Goal: Check status: Check status

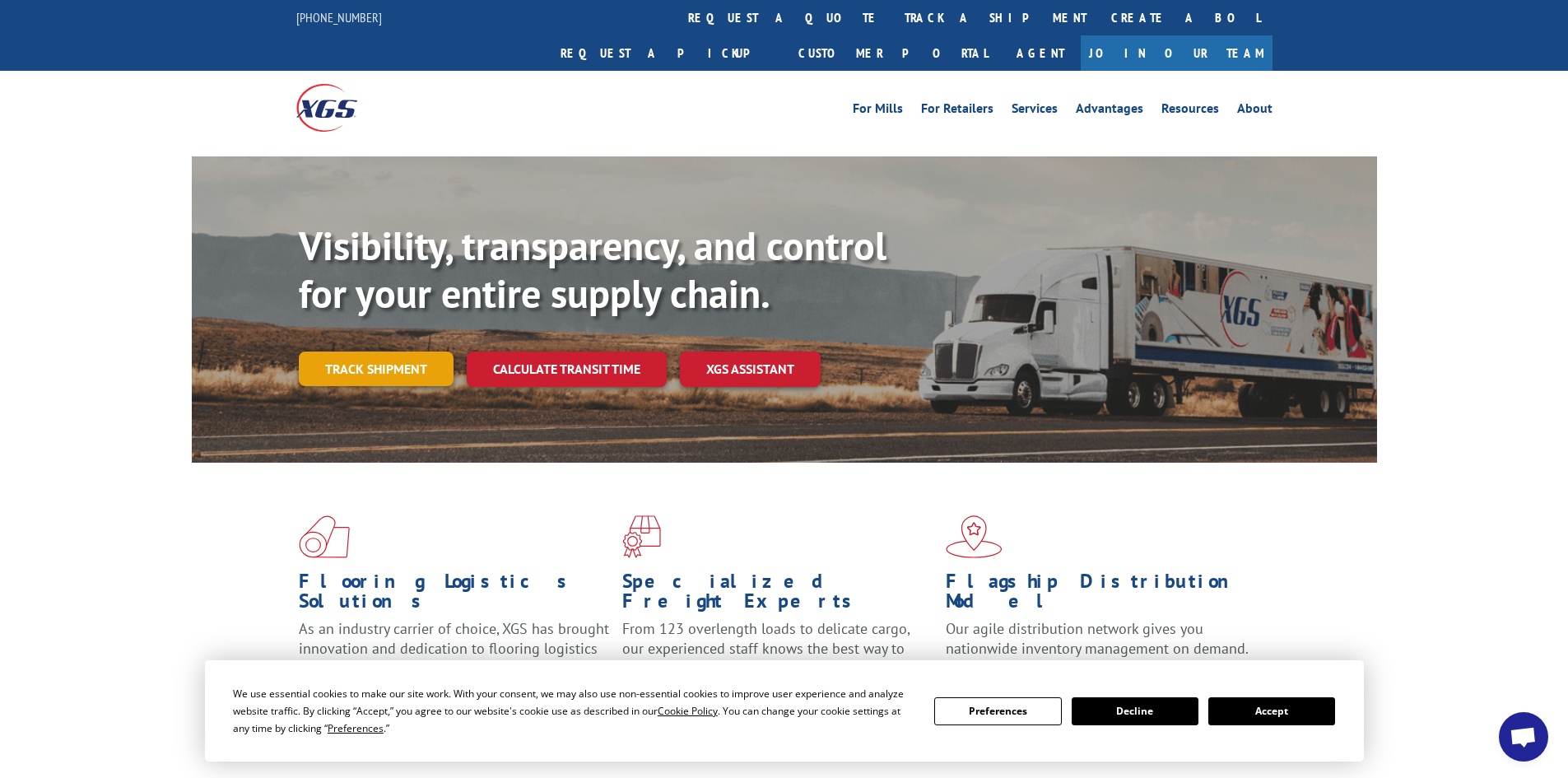
click at [344, 351] on link "Track shipment" at bounding box center [375, 368] width 155 height 35
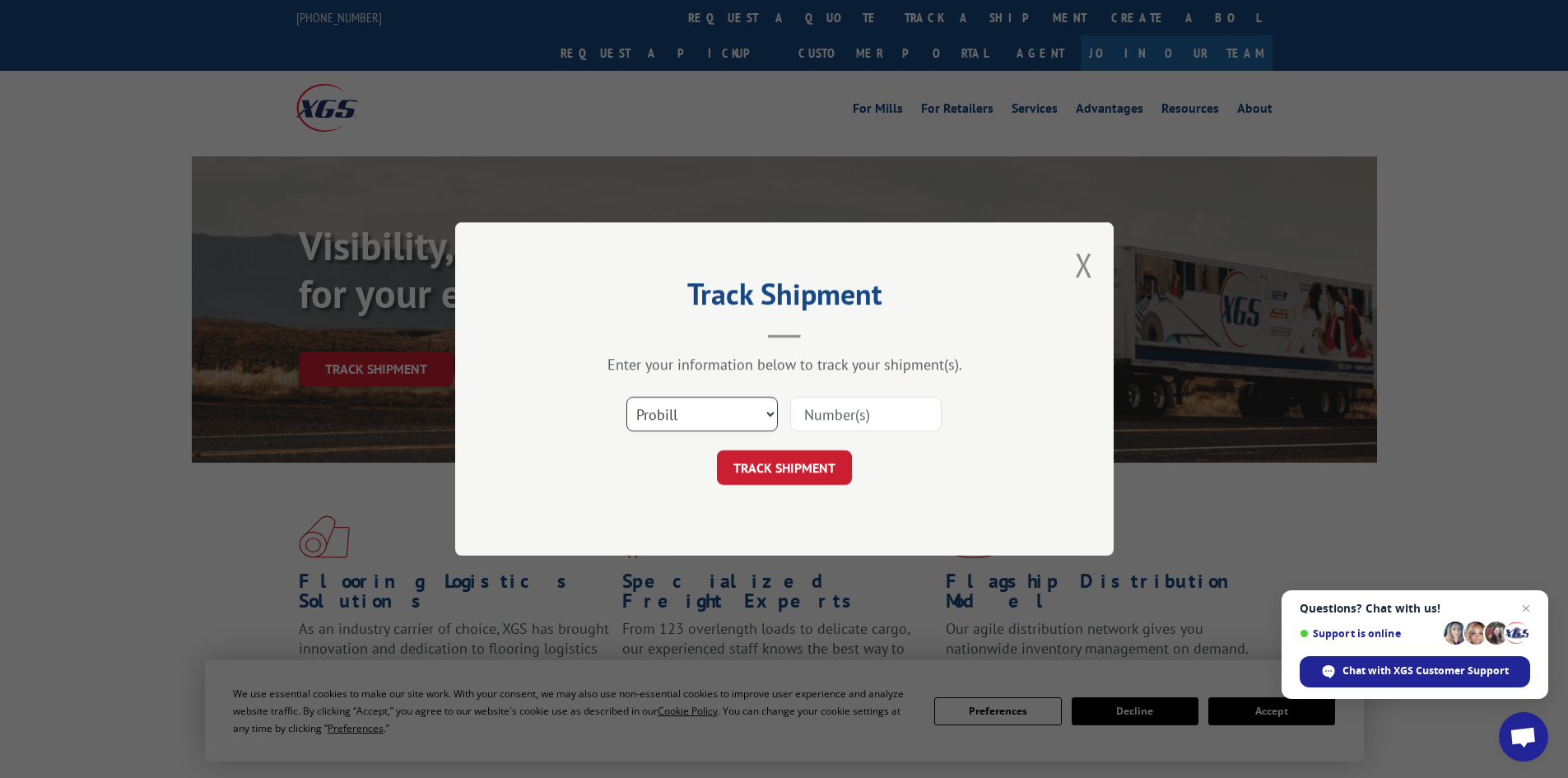
click at [675, 412] on select "Select category... Probill BOL PO" at bounding box center [701, 413] width 151 height 35
select select "bol"
click at [626, 397] on select "Select category... Probill BOL PO" at bounding box center [701, 413] width 151 height 35
paste input "6082585"
type input "6082585"
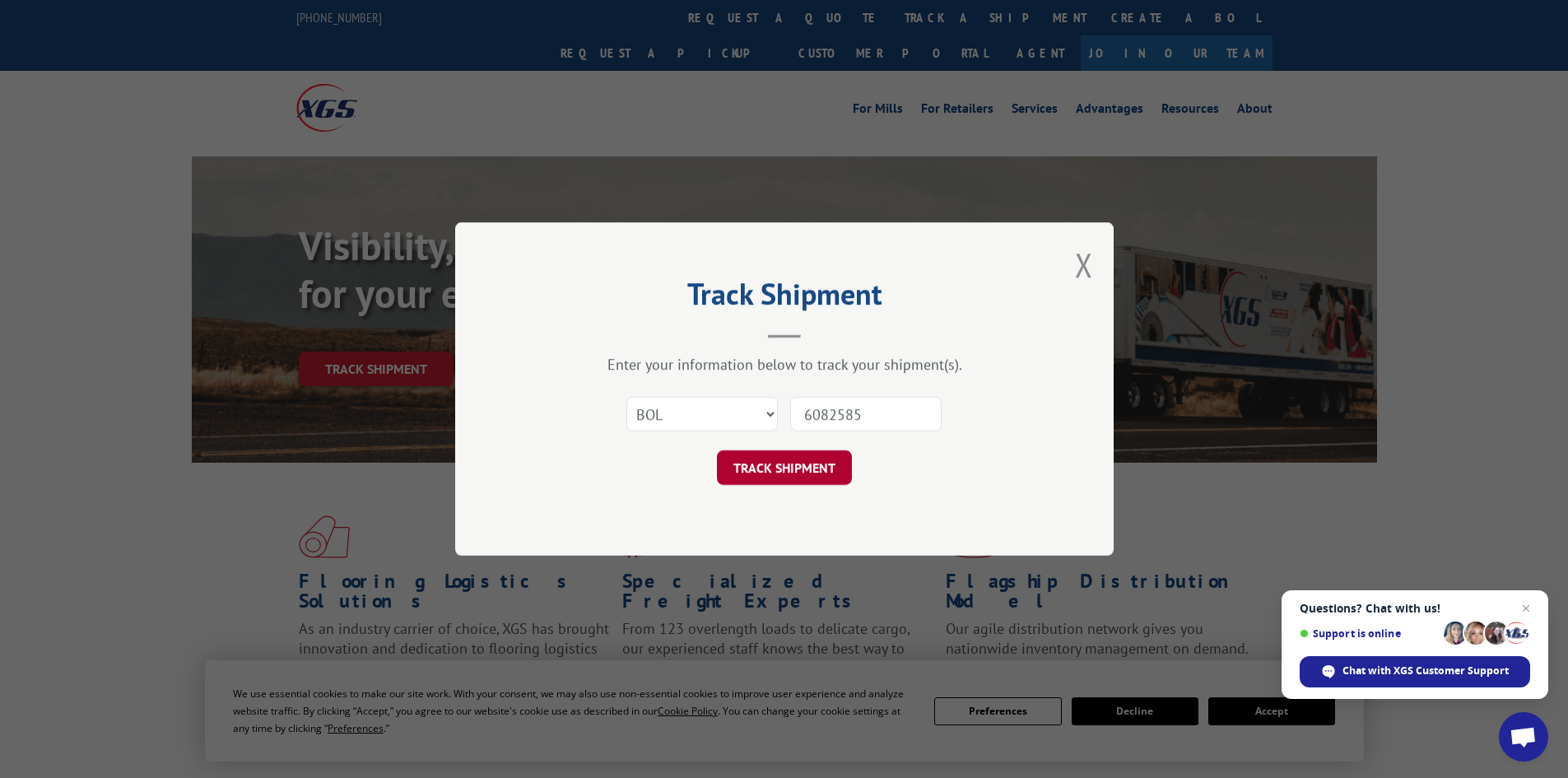
click at [769, 463] on button "TRACK SHIPMENT" at bounding box center [784, 467] width 135 height 35
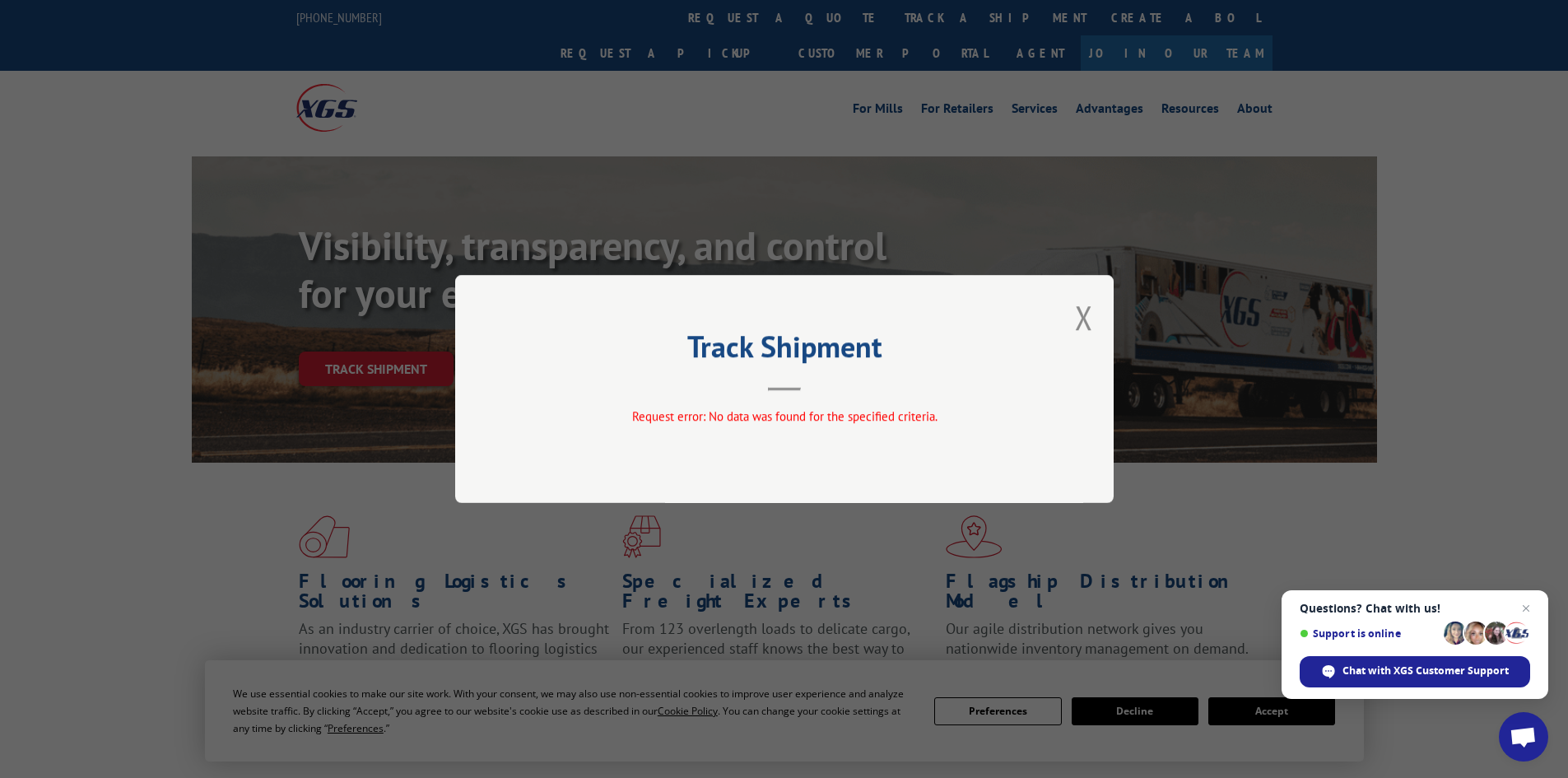
click at [1084, 314] on button "Close modal" at bounding box center [1084, 317] width 18 height 43
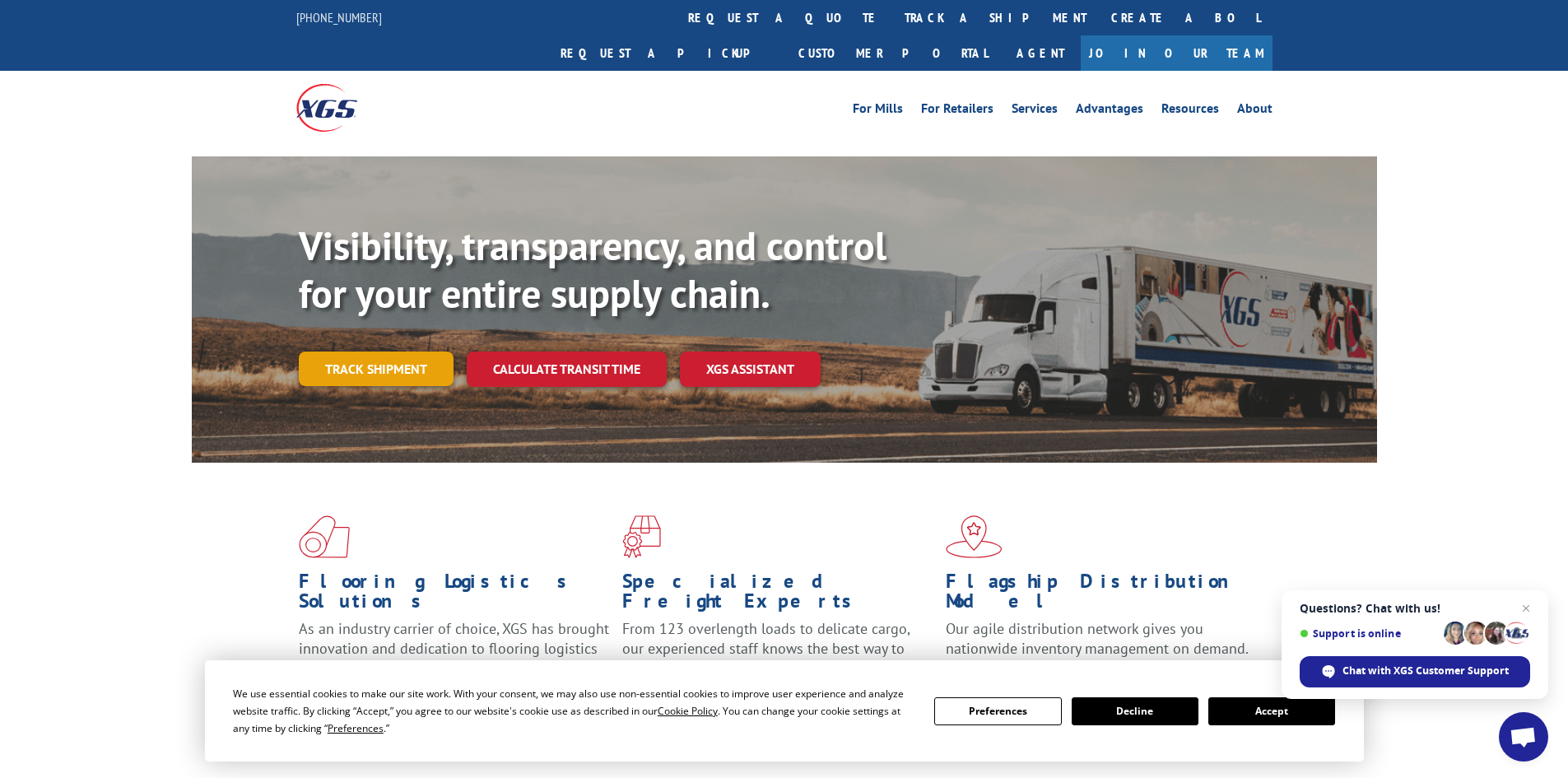
click at [368, 351] on link "Track shipment" at bounding box center [375, 368] width 155 height 35
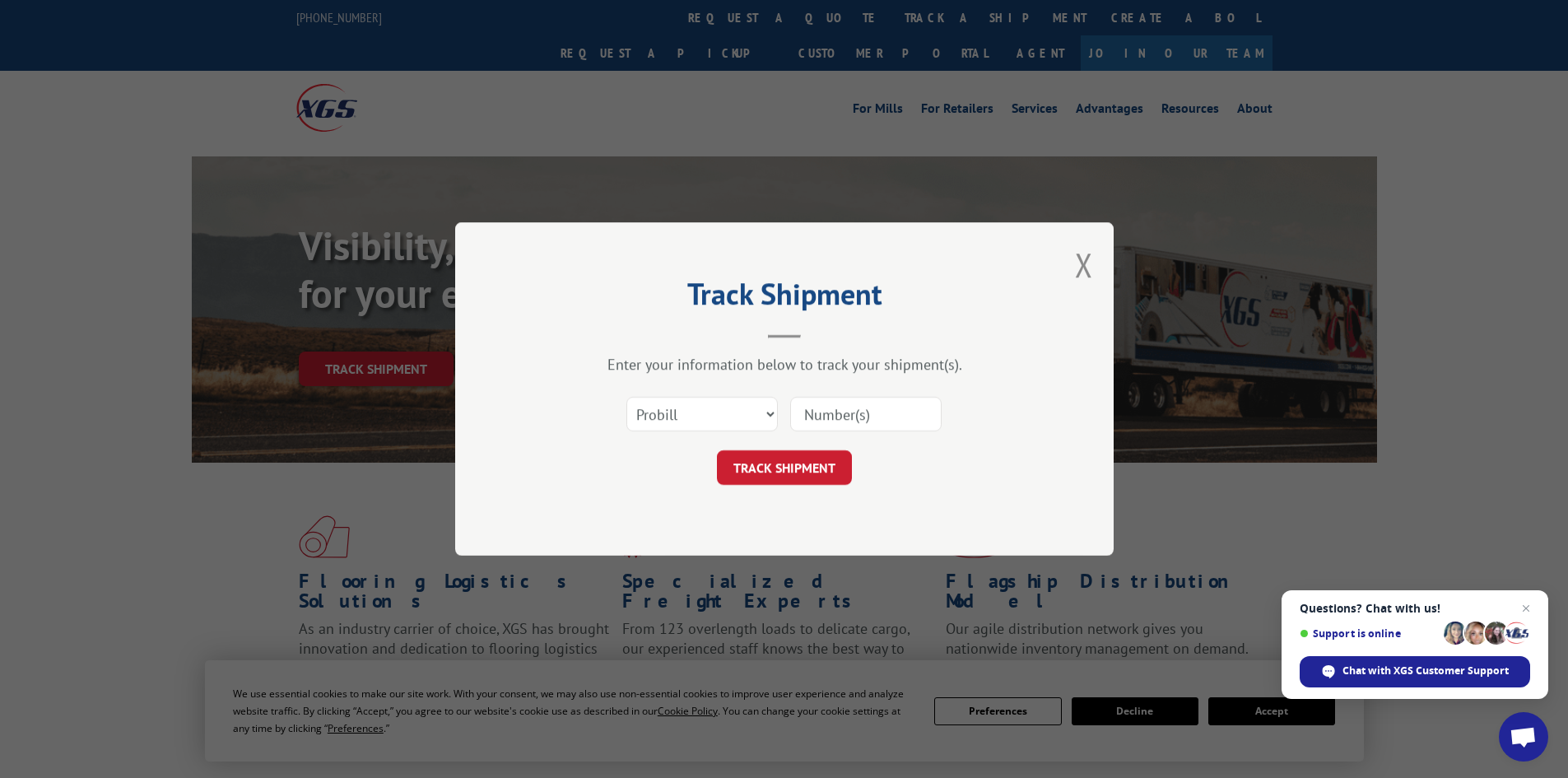
paste input "6082585"
type input "6082585"
click at [812, 466] on button "TRACK SHIPMENT" at bounding box center [784, 467] width 135 height 35
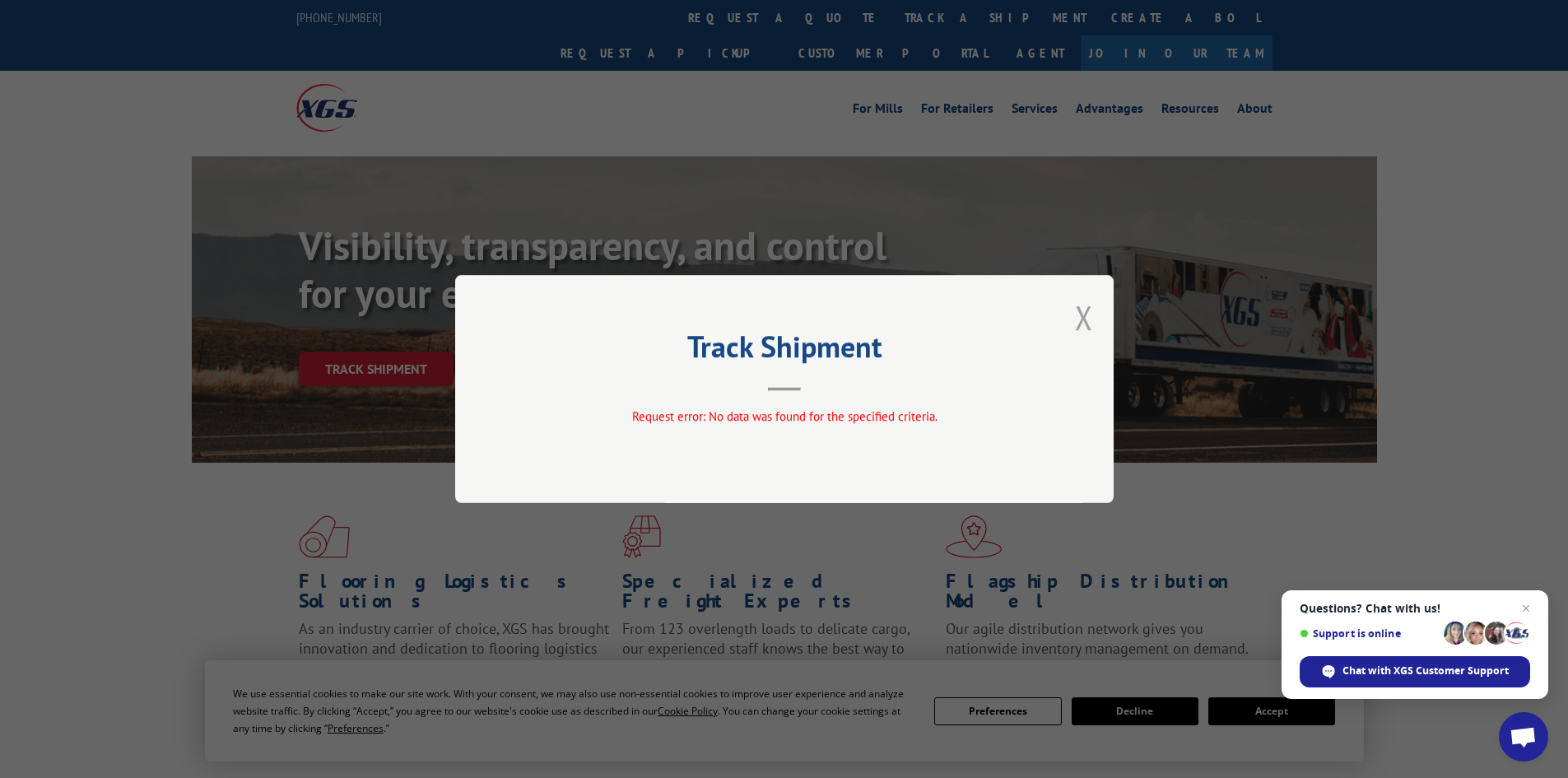
click at [1079, 315] on button "Close modal" at bounding box center [1084, 317] width 18 height 43
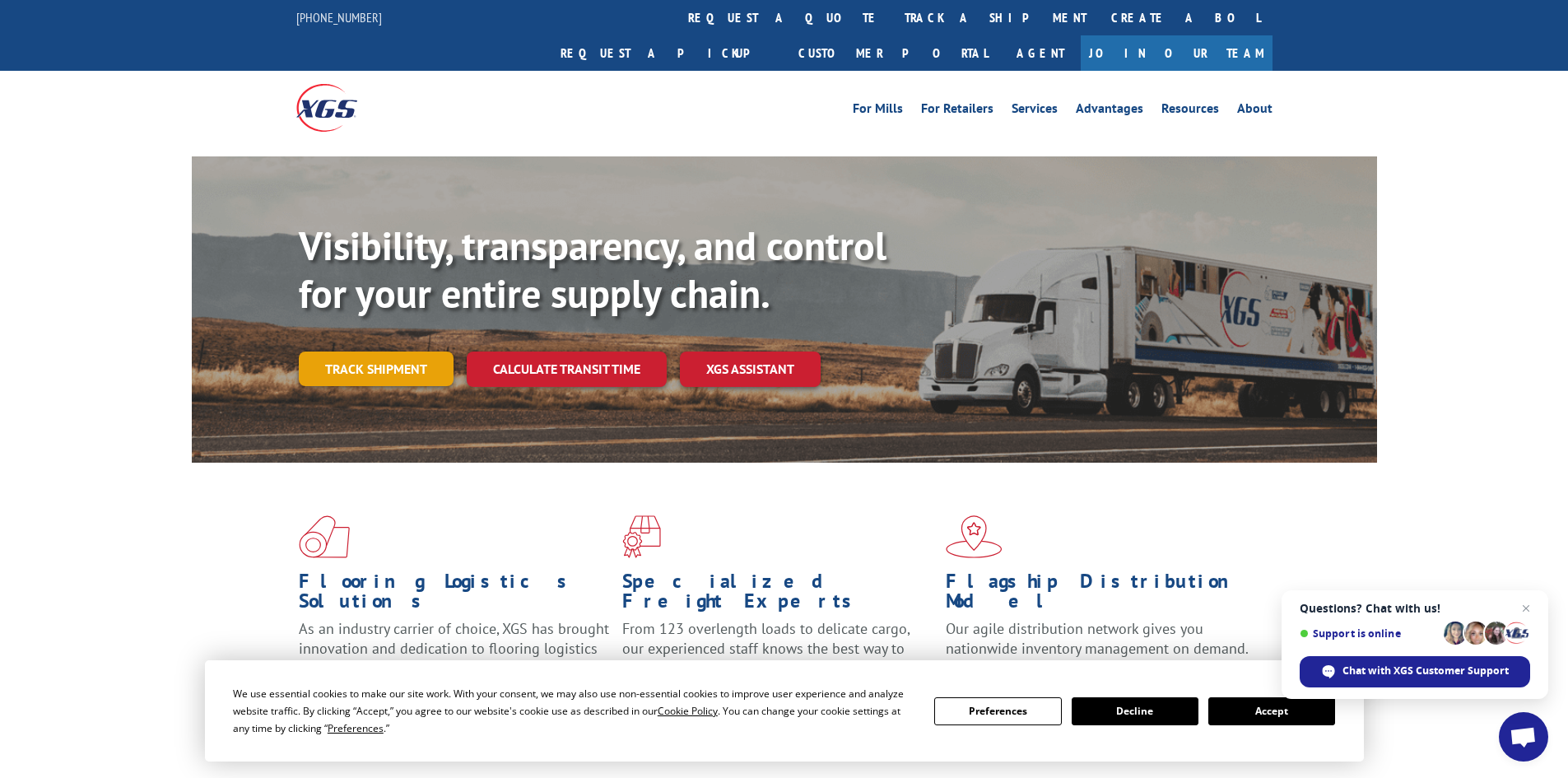
click at [383, 351] on link "Track shipment" at bounding box center [375, 368] width 155 height 35
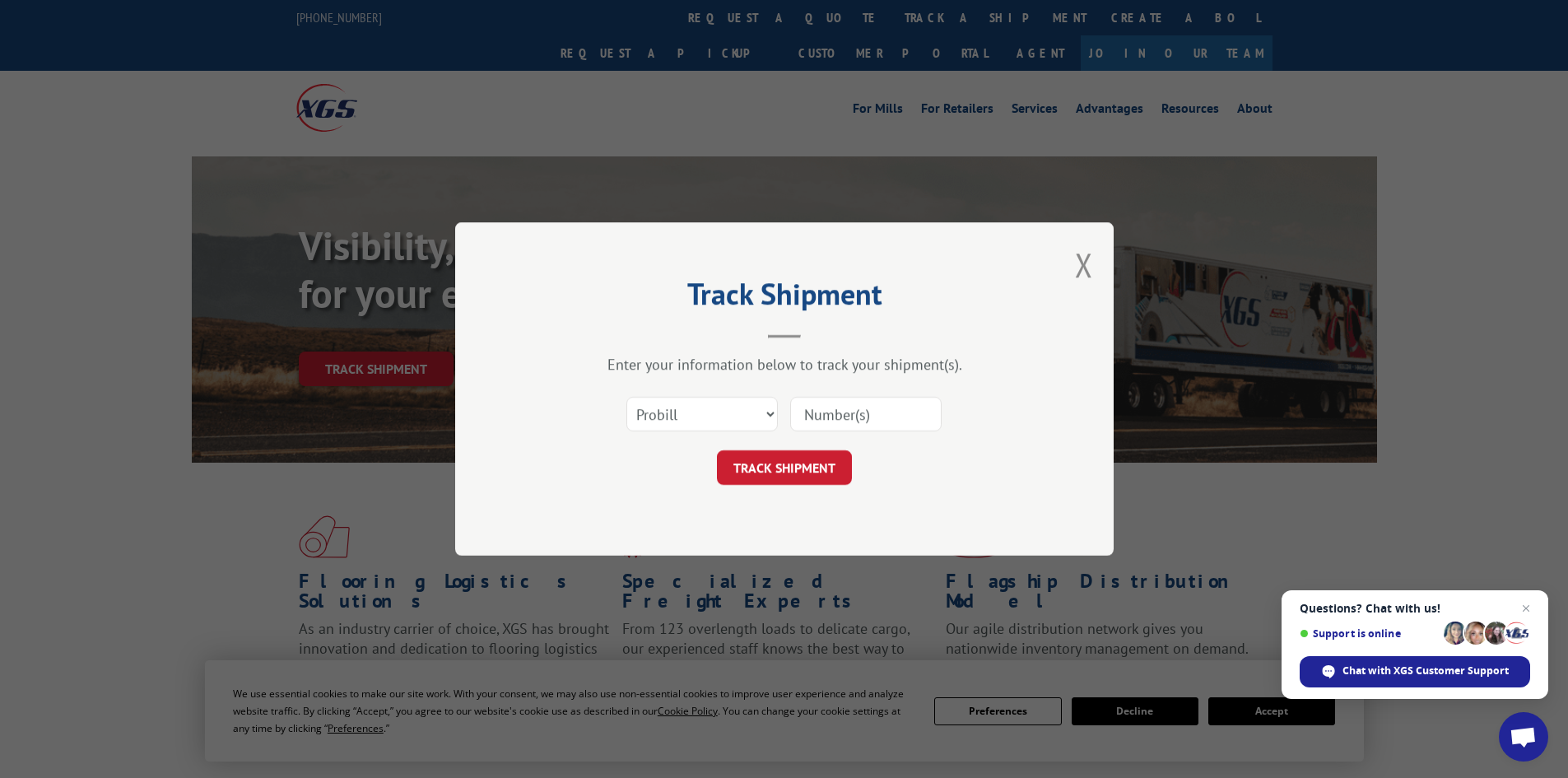
paste input "17230190"
type input "17230190"
click at [792, 470] on button "TRACK SHIPMENT" at bounding box center [784, 467] width 135 height 35
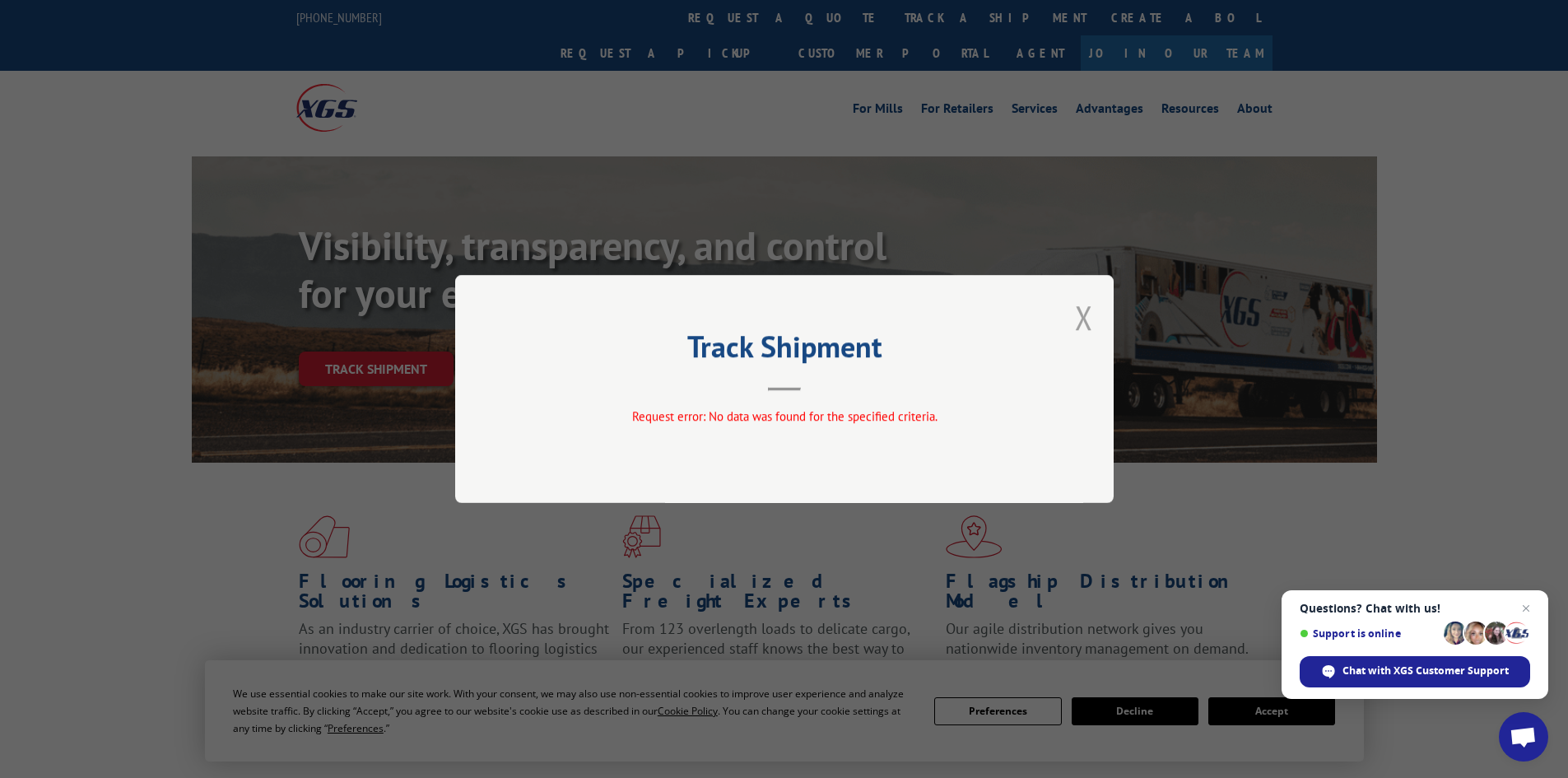
click at [1084, 317] on button "Close modal" at bounding box center [1084, 317] width 18 height 43
